Goal: Learn about a topic

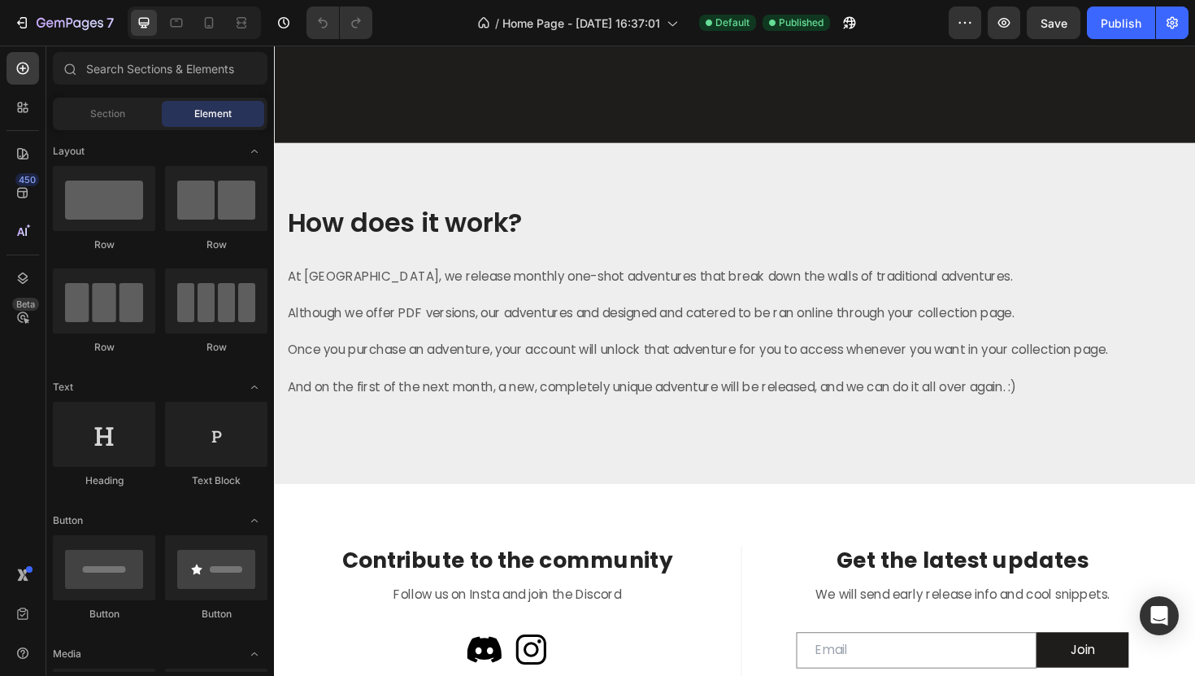
scroll to position [1776, 0]
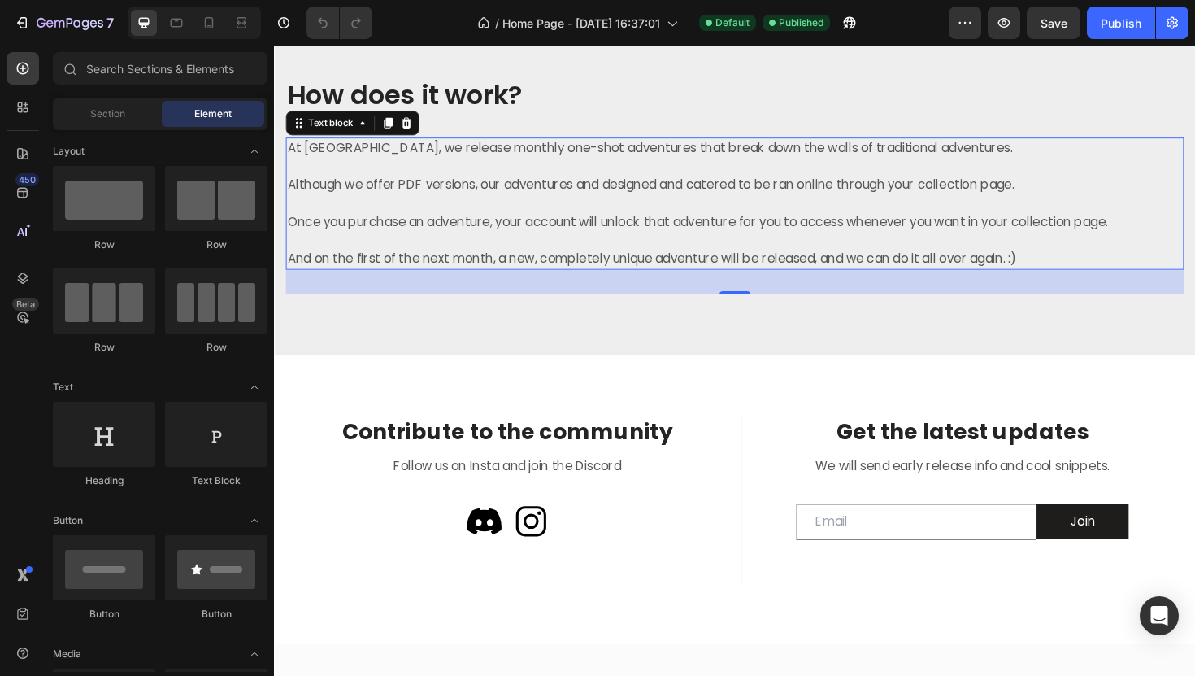
click at [569, 228] on p "Once you purchase an adventure, your account will unlock that adventure for you…" at bounding box center [754, 233] width 932 height 20
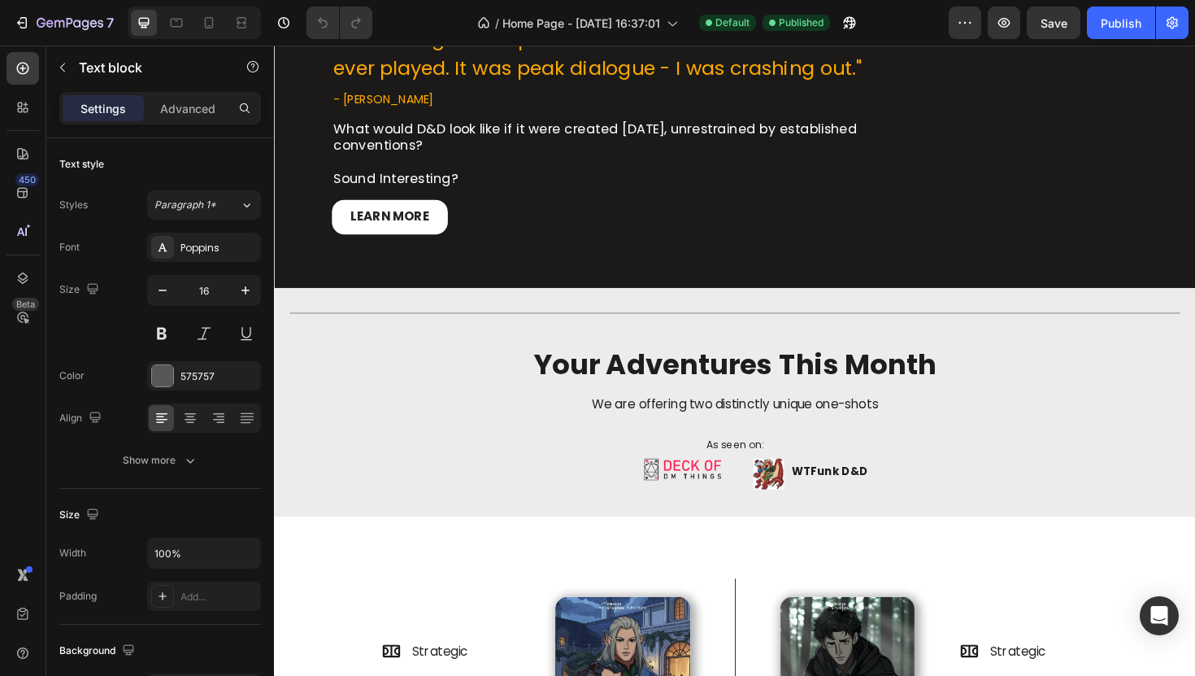
scroll to position [32, 0]
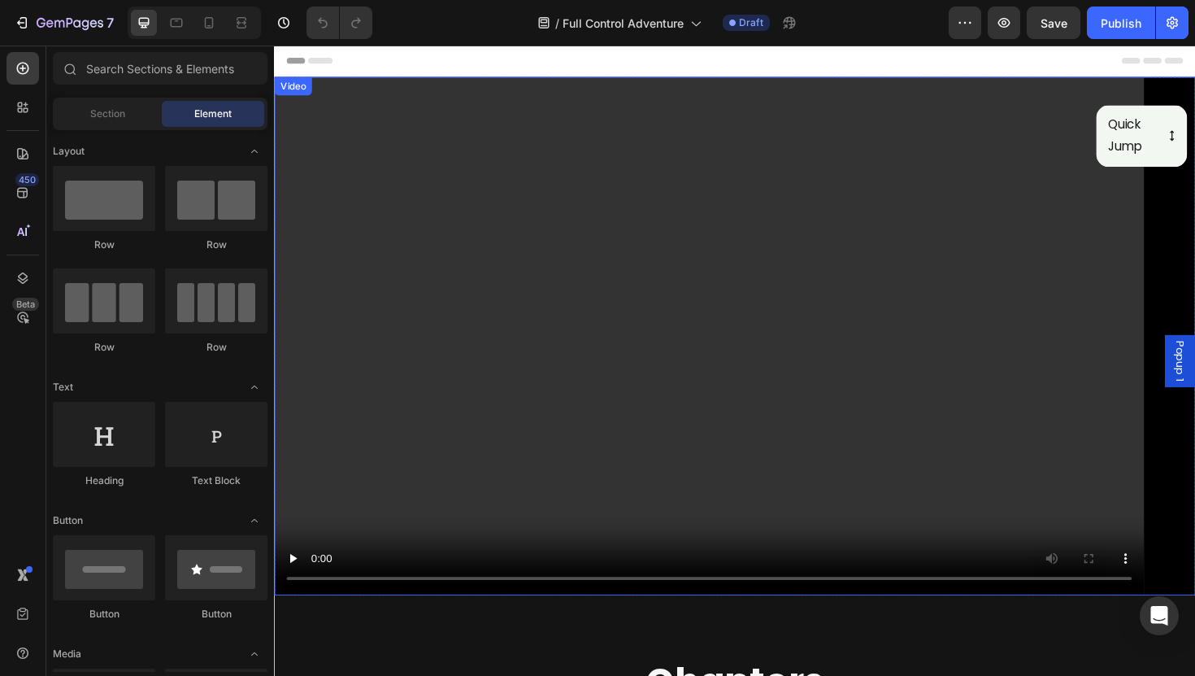
click at [651, 491] on video at bounding box center [762, 353] width 976 height 549
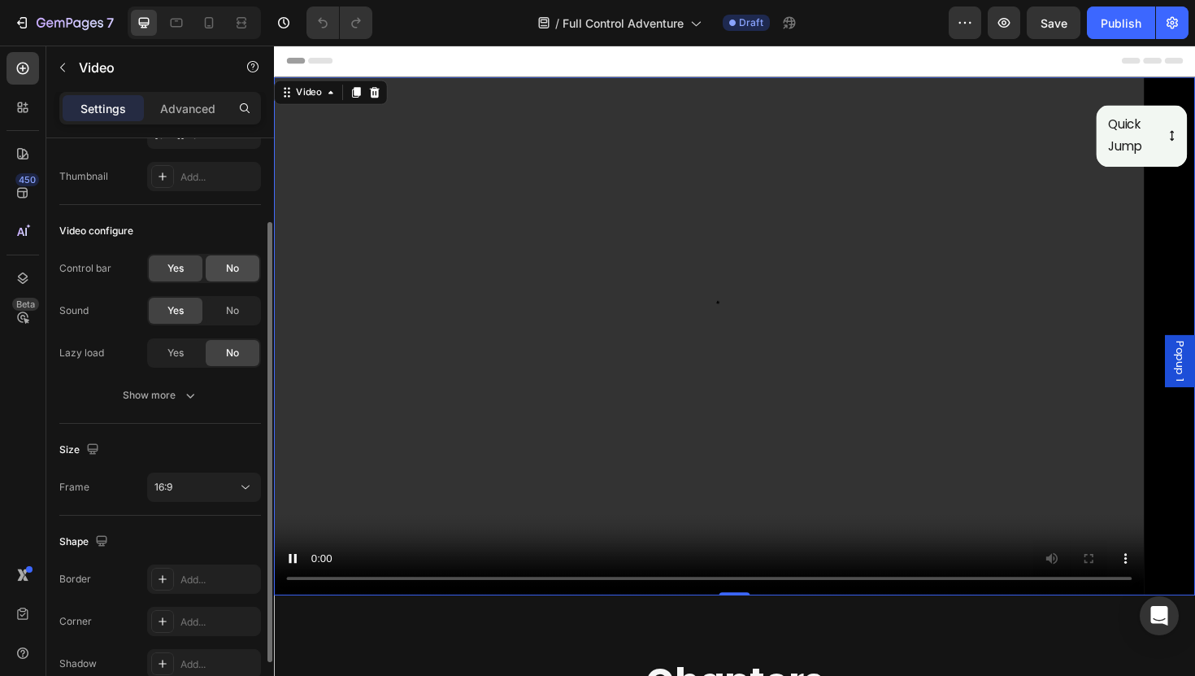
scroll to position [111, 0]
click at [205, 390] on button "Show more" at bounding box center [160, 394] width 202 height 29
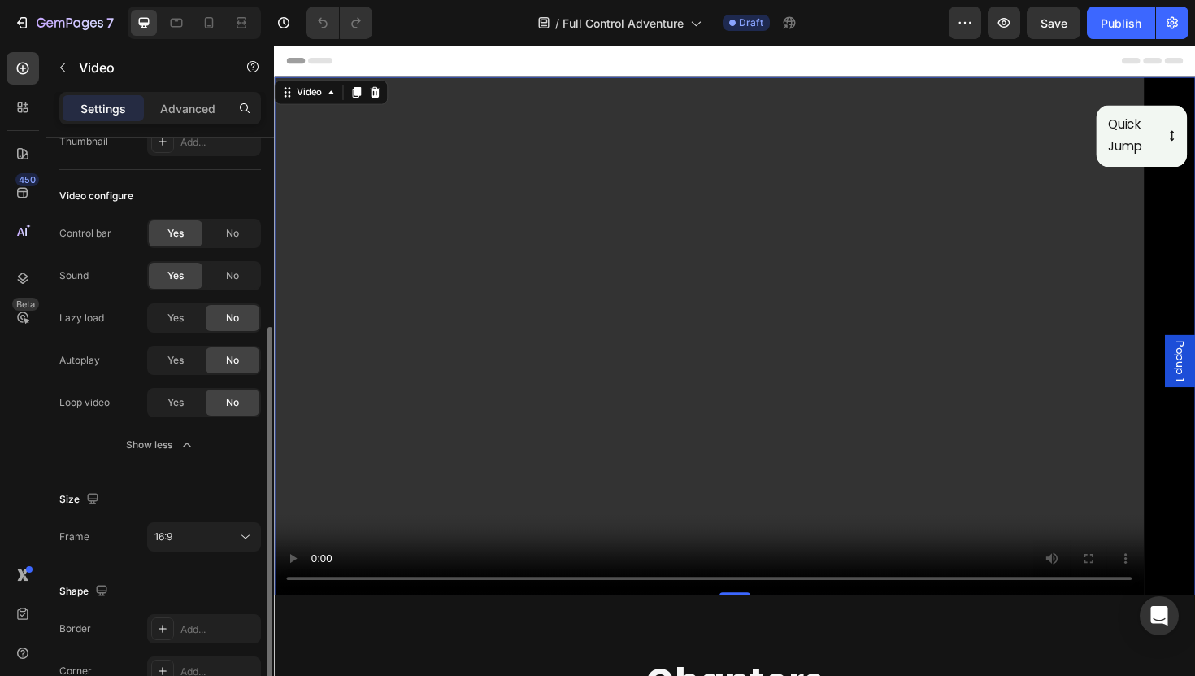
scroll to position [0, 0]
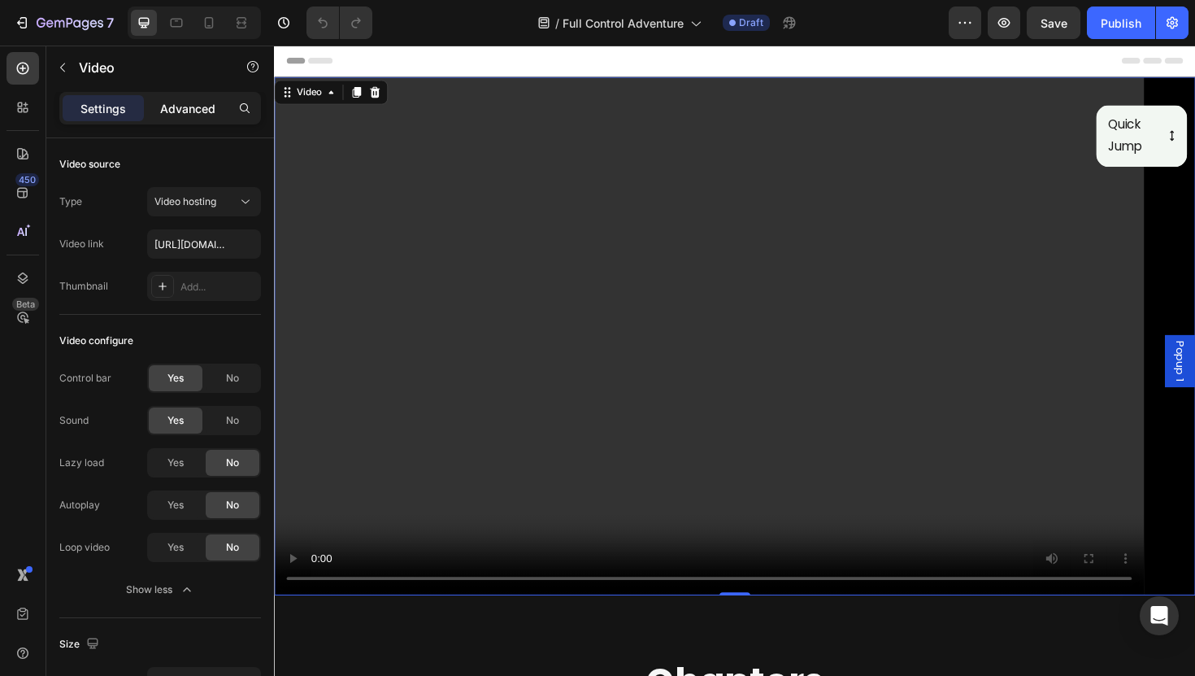
click at [189, 102] on p "Advanced" at bounding box center [187, 108] width 55 height 17
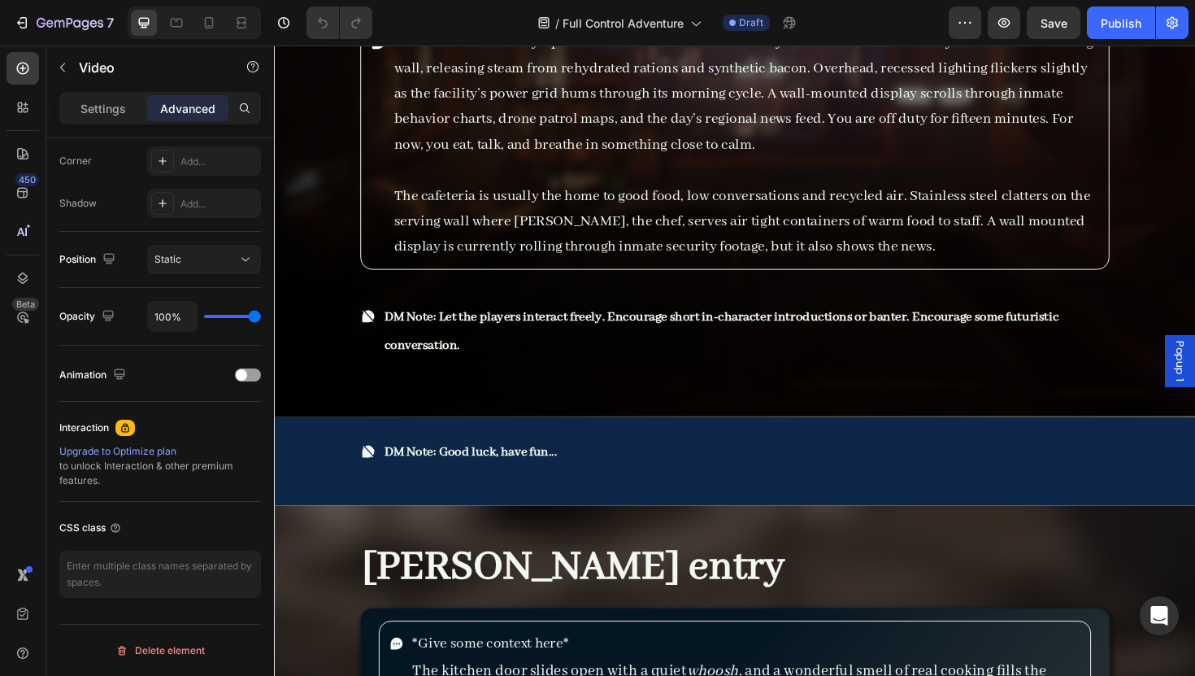
scroll to position [6225, 0]
